Goal: Use online tool/utility: Utilize a website feature to perform a specific function

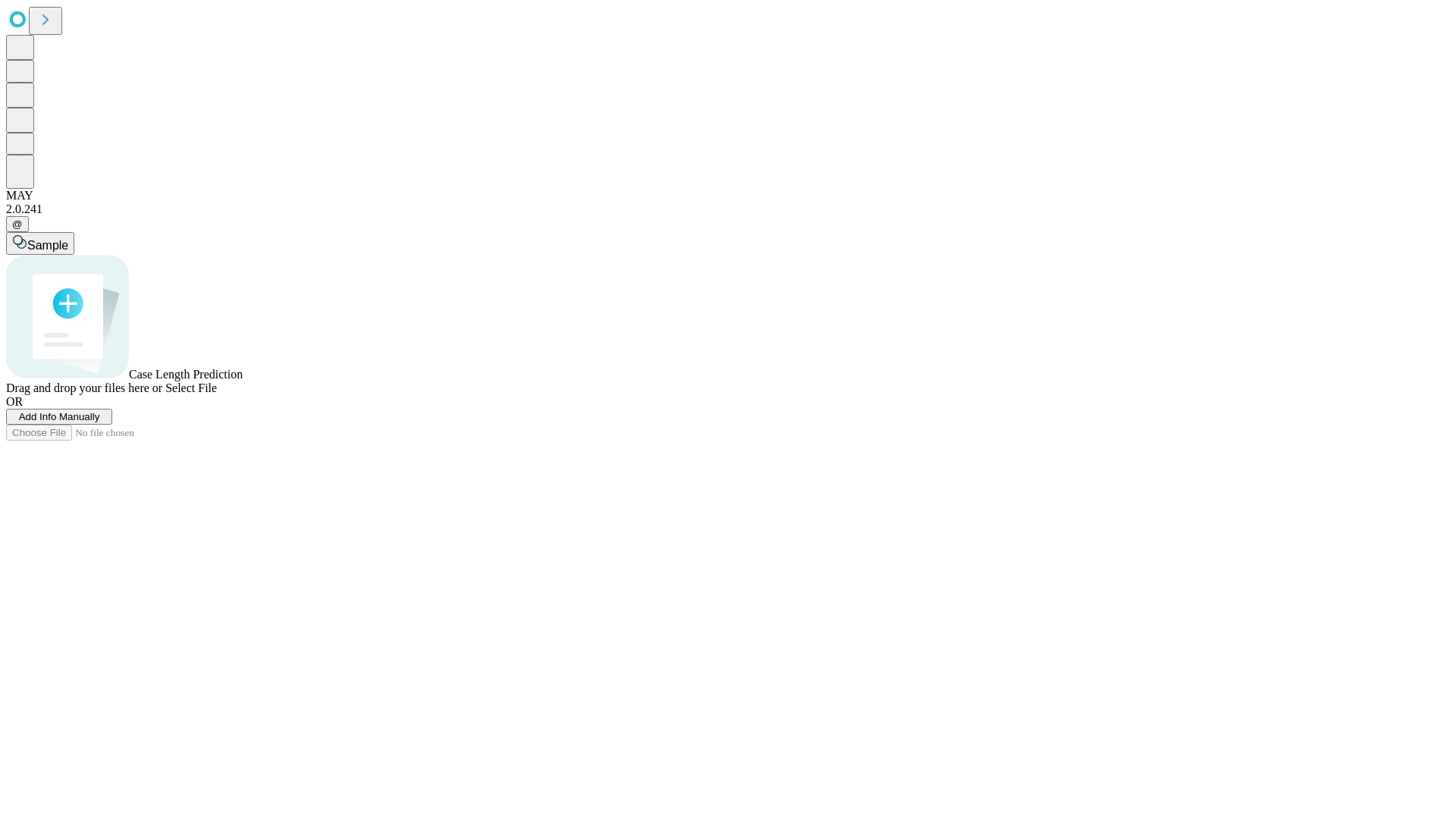
click at [100, 422] on span "Add Info Manually" at bounding box center [60, 416] width 81 height 11
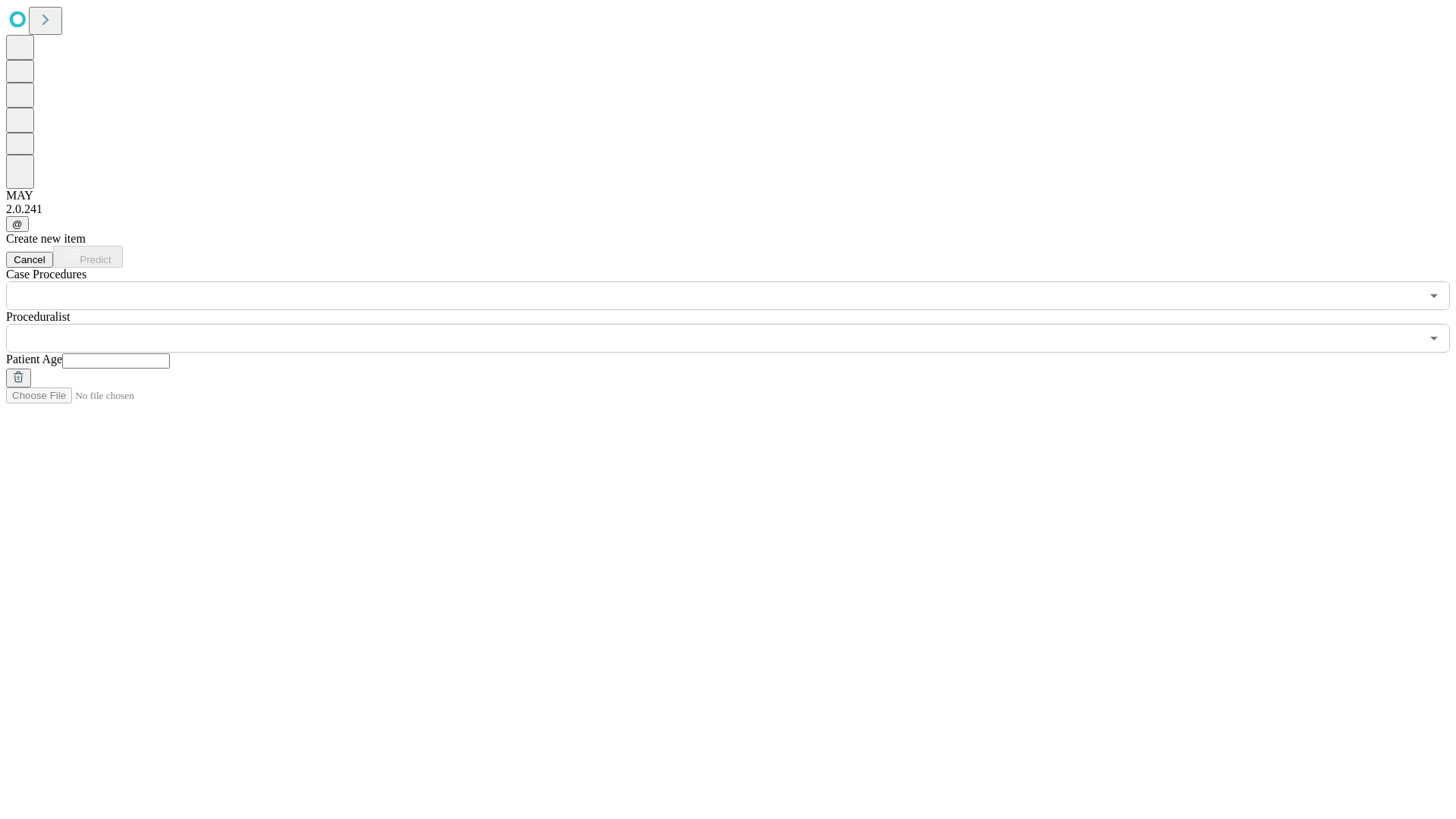
click at [170, 354] on input "text" at bounding box center [116, 361] width 108 height 15
type input "**"
click at [739, 324] on input "text" at bounding box center [713, 338] width 1414 height 29
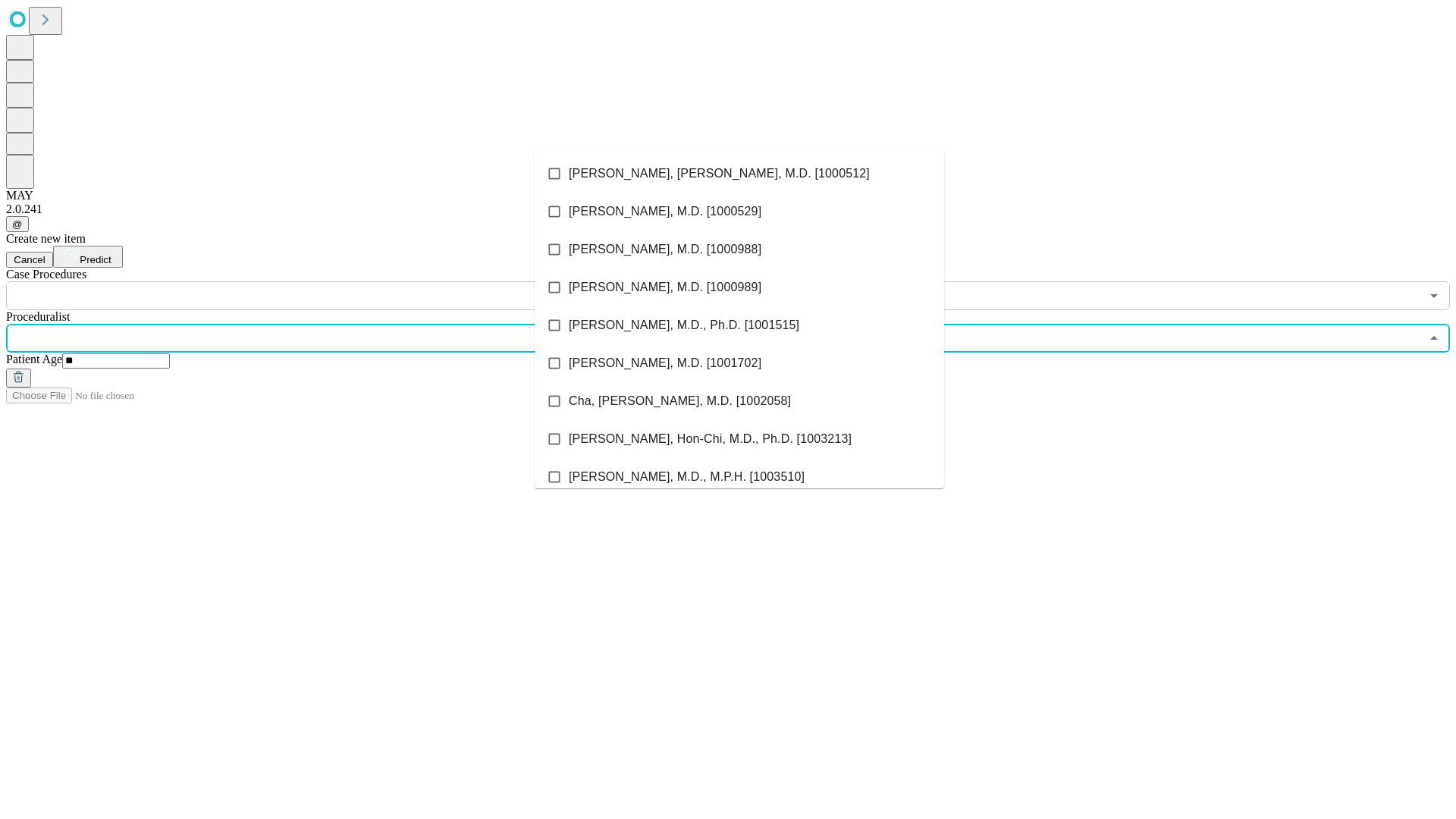
click at [739, 174] on li "[PERSON_NAME], [PERSON_NAME], M.D. [1000512]" at bounding box center [739, 173] width 410 height 38
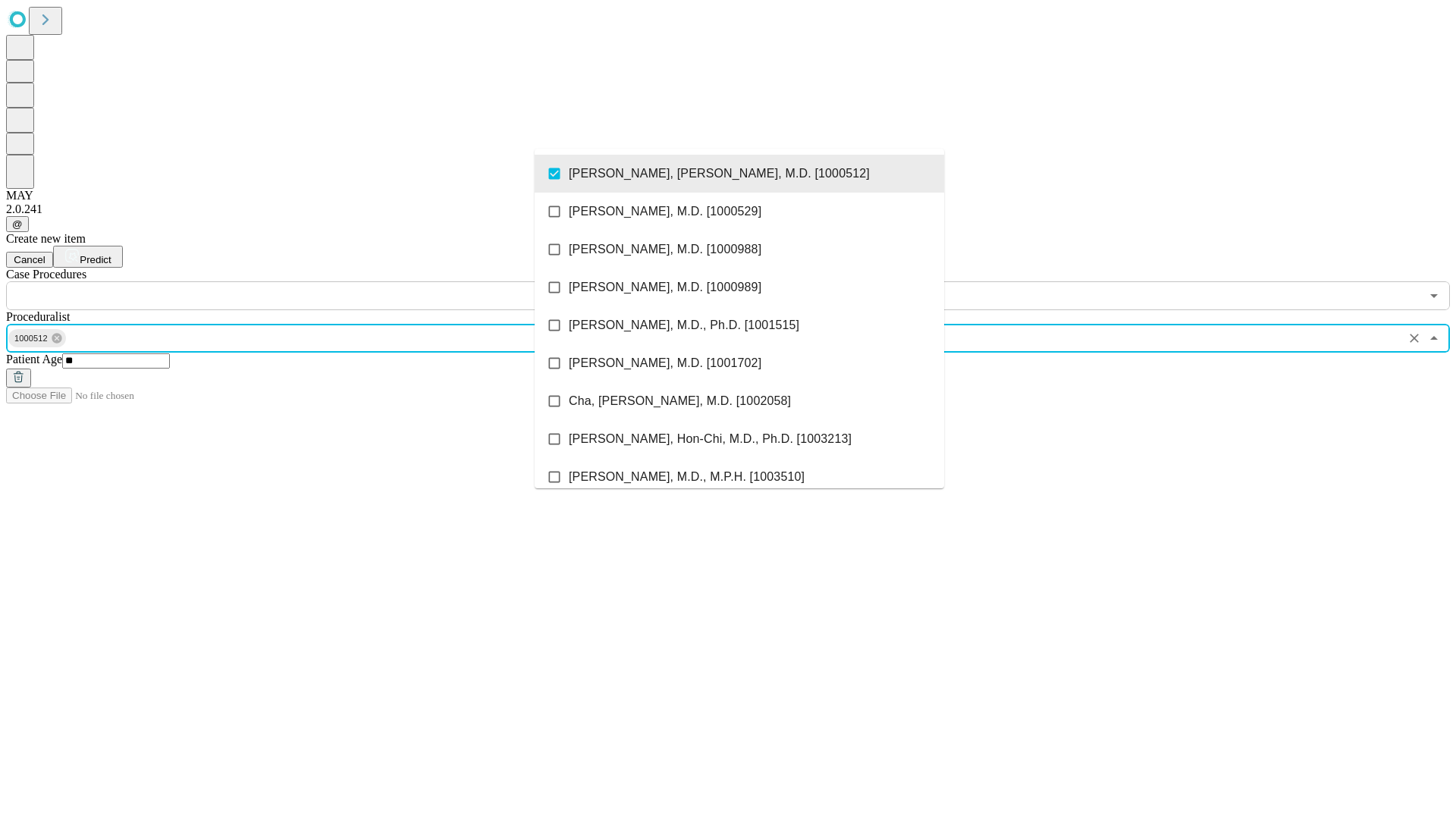
click at [318, 281] on input "text" at bounding box center [713, 295] width 1414 height 29
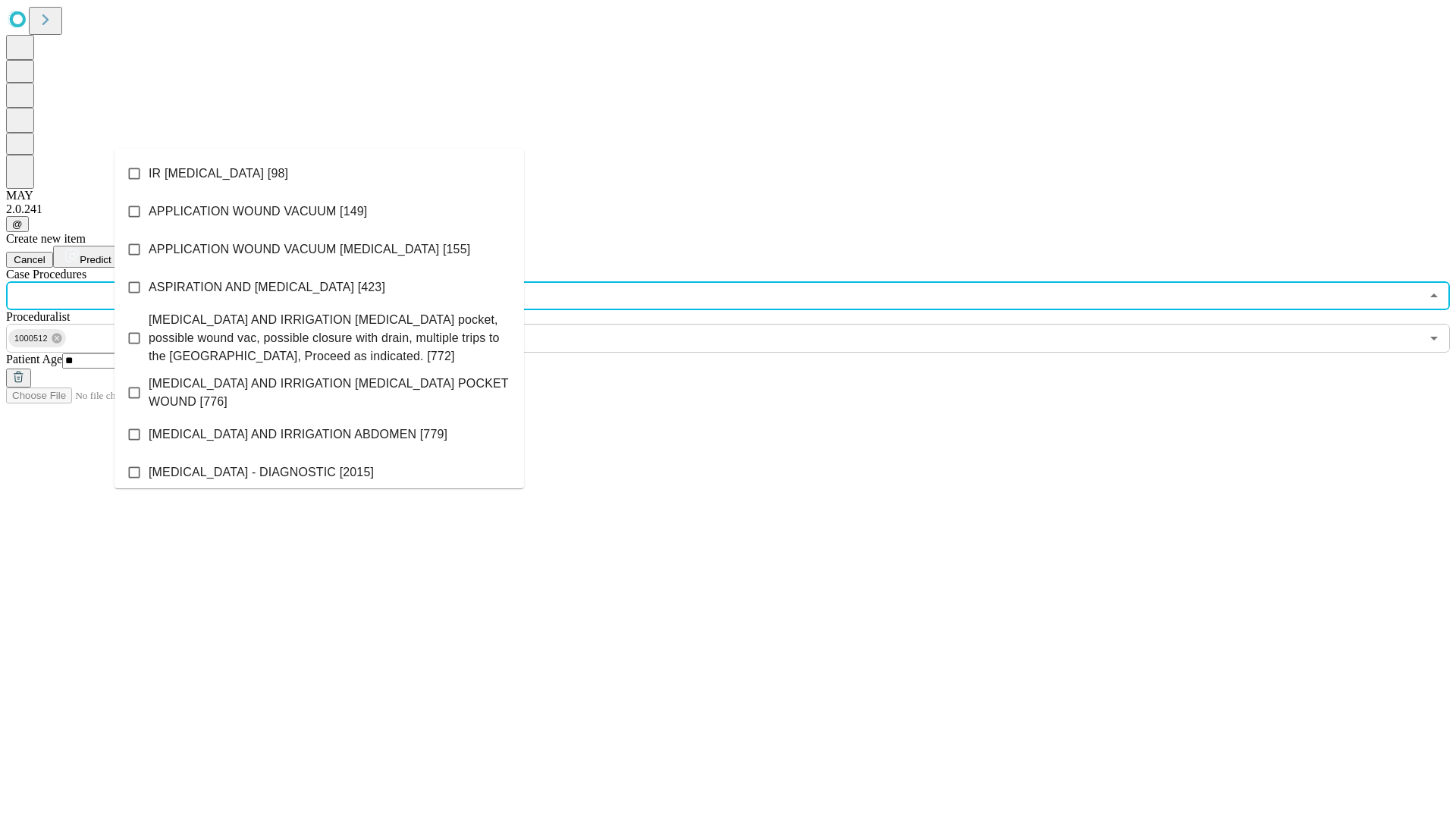
click at [319, 174] on li "IR [MEDICAL_DATA] [98]" at bounding box center [319, 173] width 410 height 38
click at [111, 254] on span "Predict" at bounding box center [94, 259] width 31 height 11
